Goal: Use online tool/utility: Utilize a website feature to perform a specific function

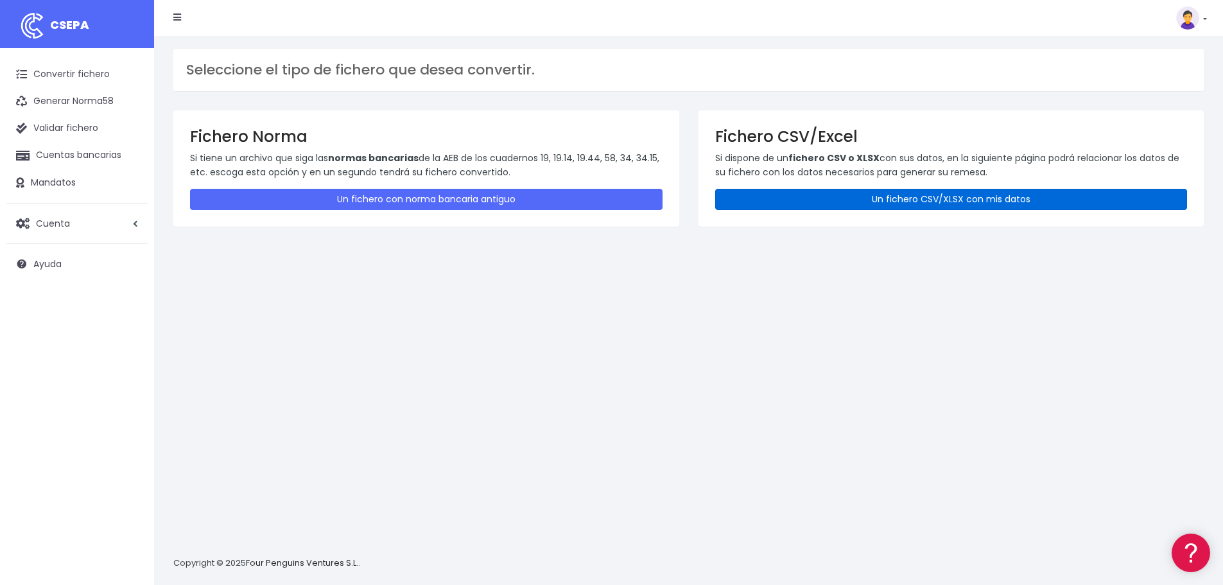
click at [949, 200] on link "Un fichero CSV/XLSX con mis datos" at bounding box center [951, 199] width 473 height 21
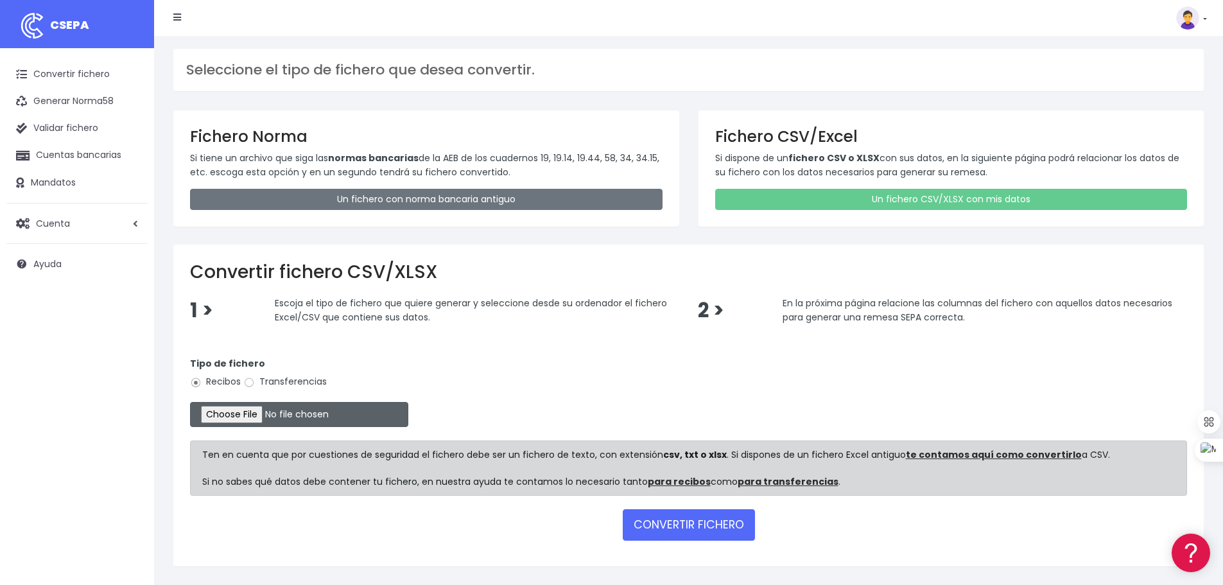
click at [260, 421] on input "file" at bounding box center [299, 414] width 218 height 25
click at [249, 383] on input "Transferencias" at bounding box center [249, 383] width 12 height 12
radio input "true"
click at [263, 417] on input "file" at bounding box center [299, 414] width 218 height 25
type input "C:\fakepath\transferencias-2025-10-08.csv"
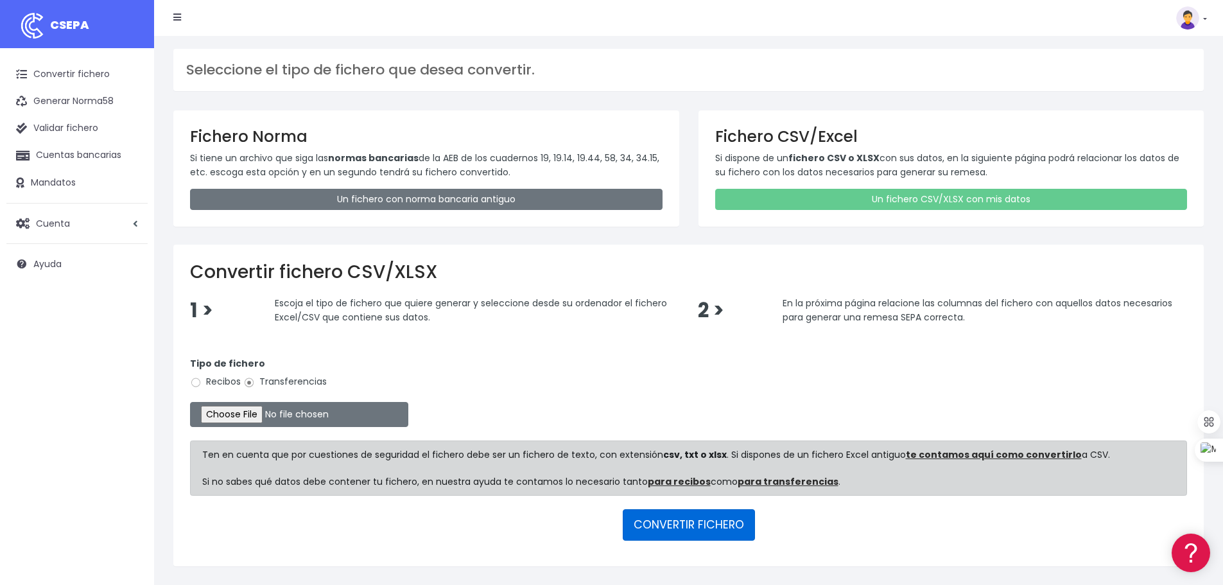
click at [690, 532] on button "CONVERTIR FICHERO" at bounding box center [689, 524] width 132 height 31
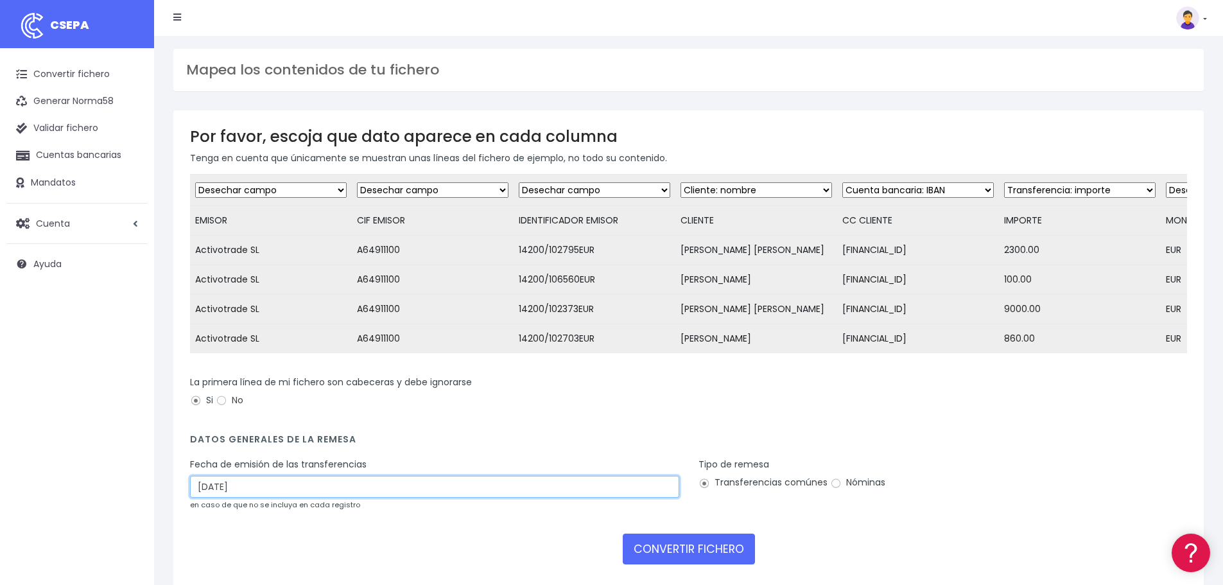
click at [292, 489] on input "11/10/2025" at bounding box center [434, 487] width 489 height 22
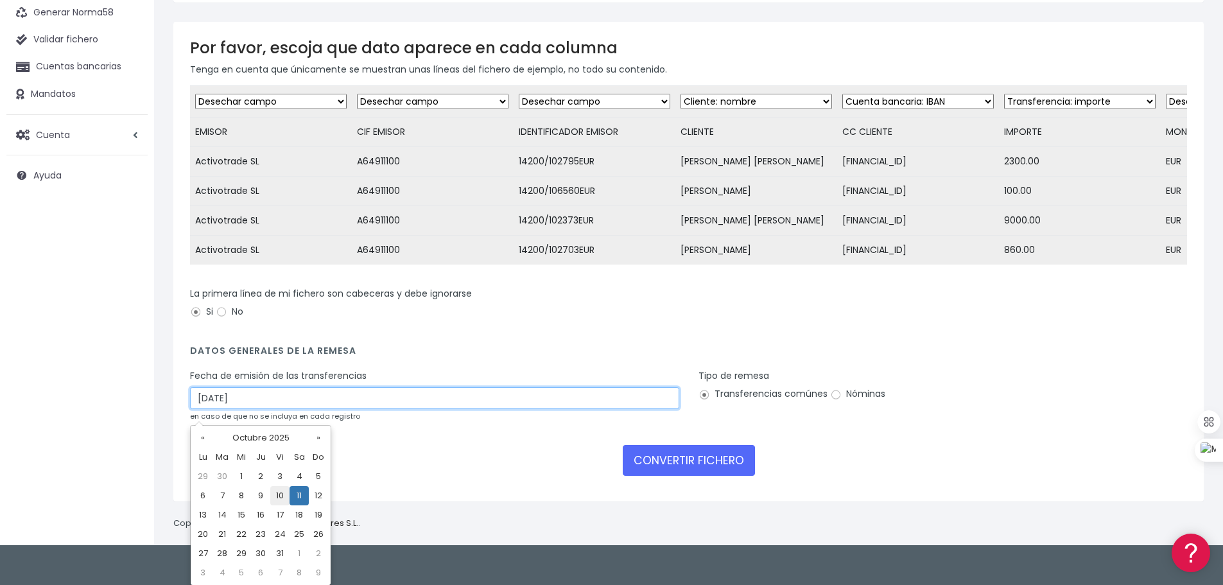
scroll to position [89, 0]
click at [259, 495] on td "9" at bounding box center [260, 495] width 19 height 19
type input "09/10/2025"
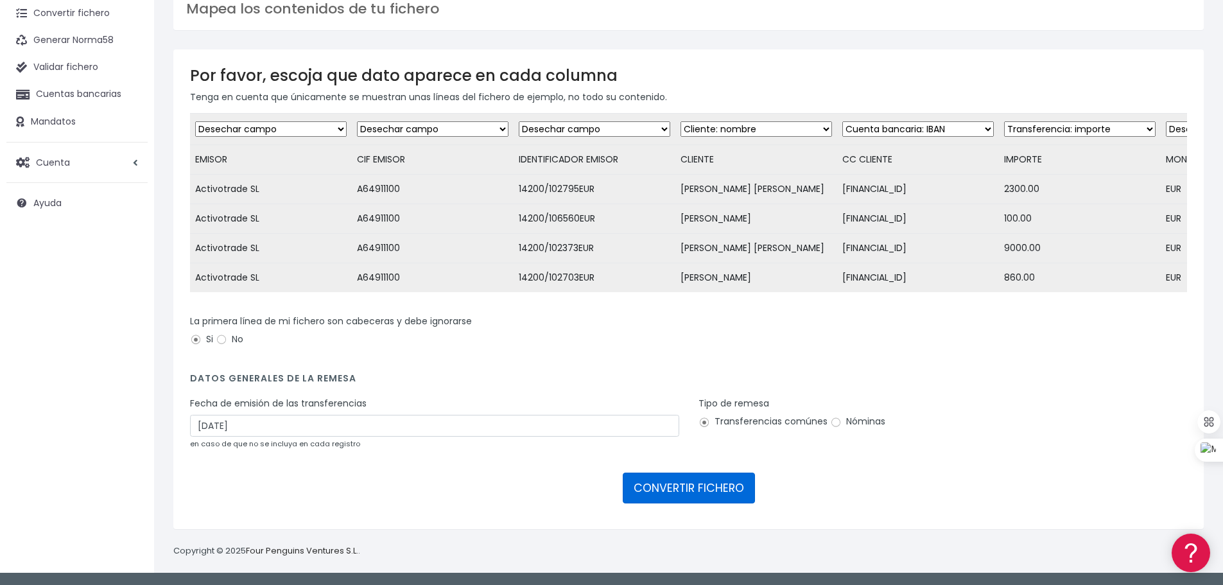
click at [676, 494] on button "CONVERTIR FICHERO" at bounding box center [689, 488] width 132 height 31
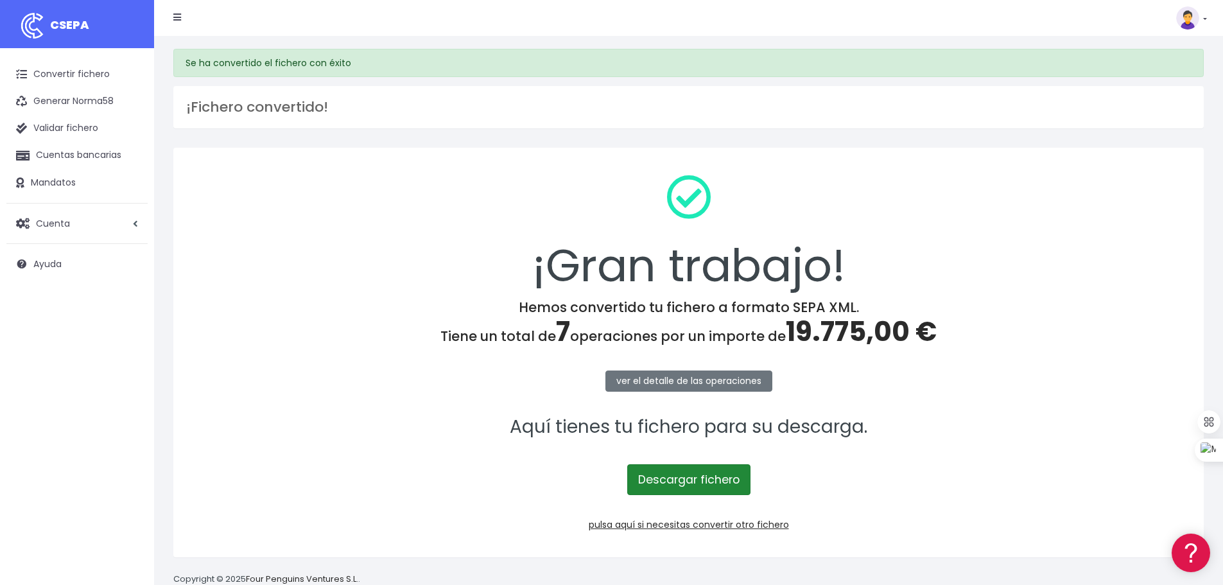
click at [688, 481] on link "Descargar fichero" at bounding box center [688, 479] width 123 height 31
